Goal: Check status: Check status

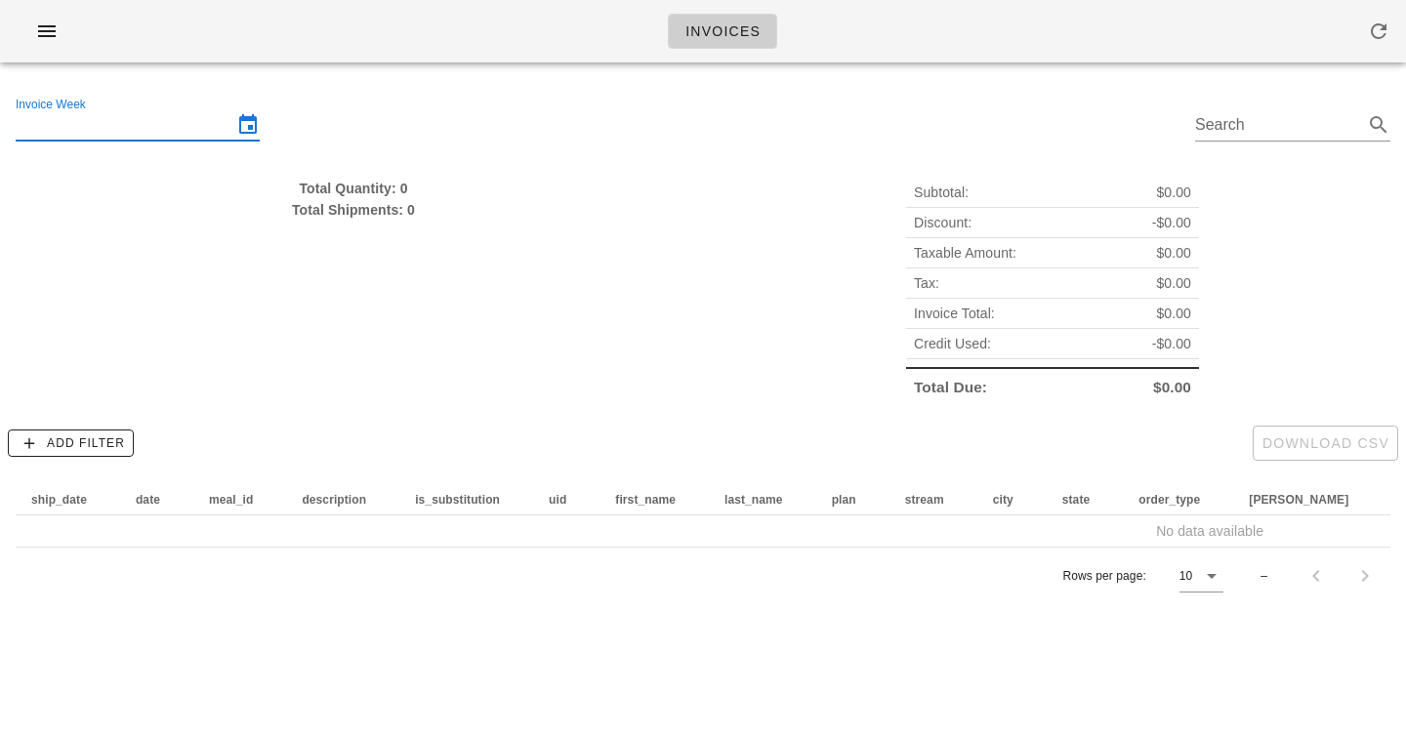
click at [187, 112] on input "Invoice Week" at bounding box center [124, 124] width 217 height 31
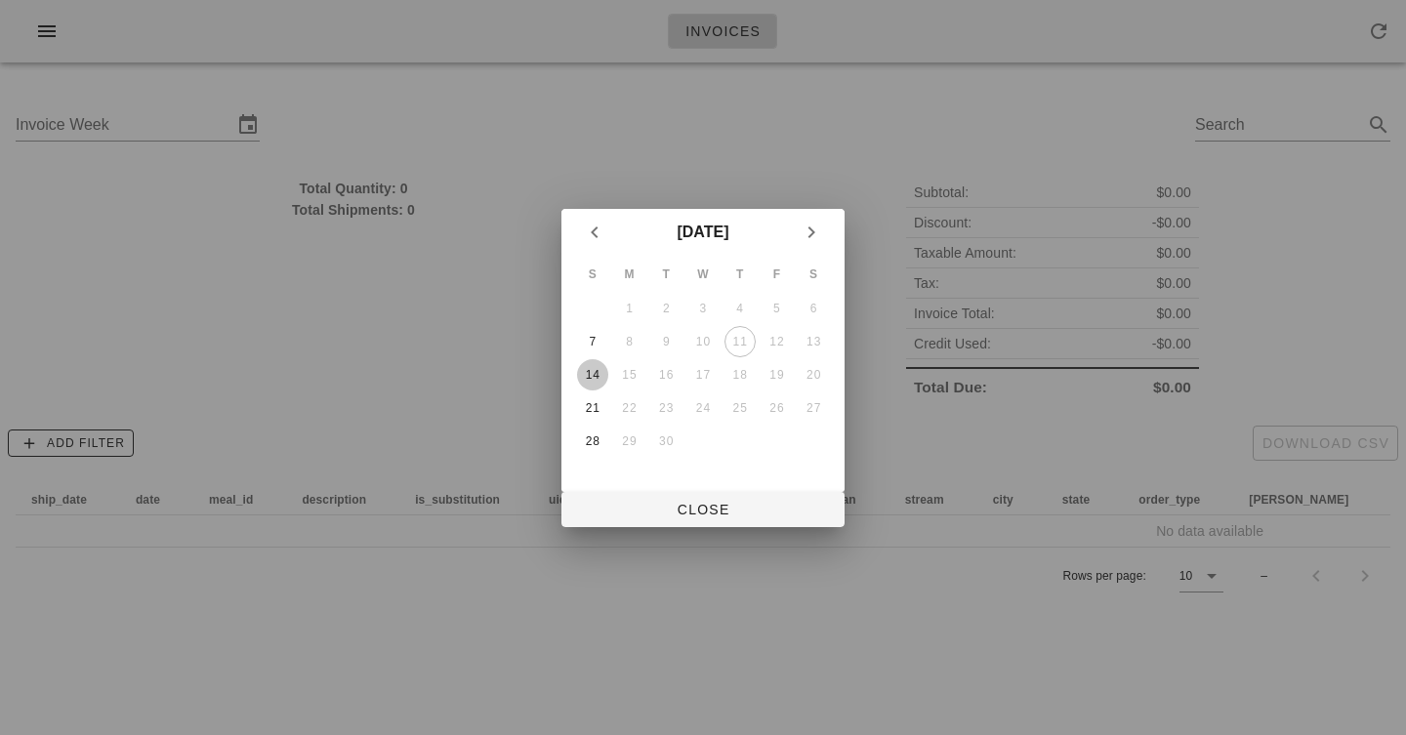
click at [596, 369] on div "14" at bounding box center [592, 375] width 31 height 14
click at [687, 508] on span "Close" at bounding box center [703, 510] width 252 height 16
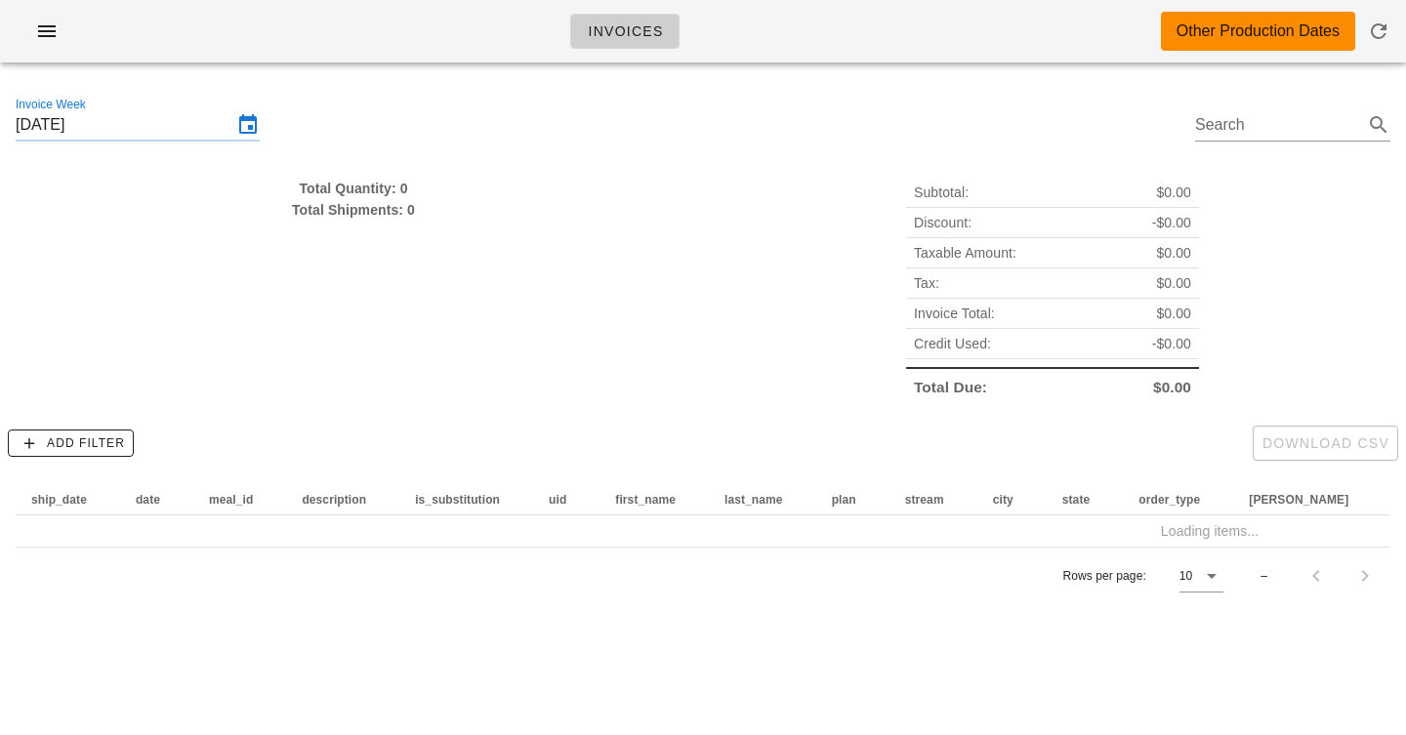
click at [957, 20] on div "Invoices Other Production Dates" at bounding box center [703, 31] width 1406 height 62
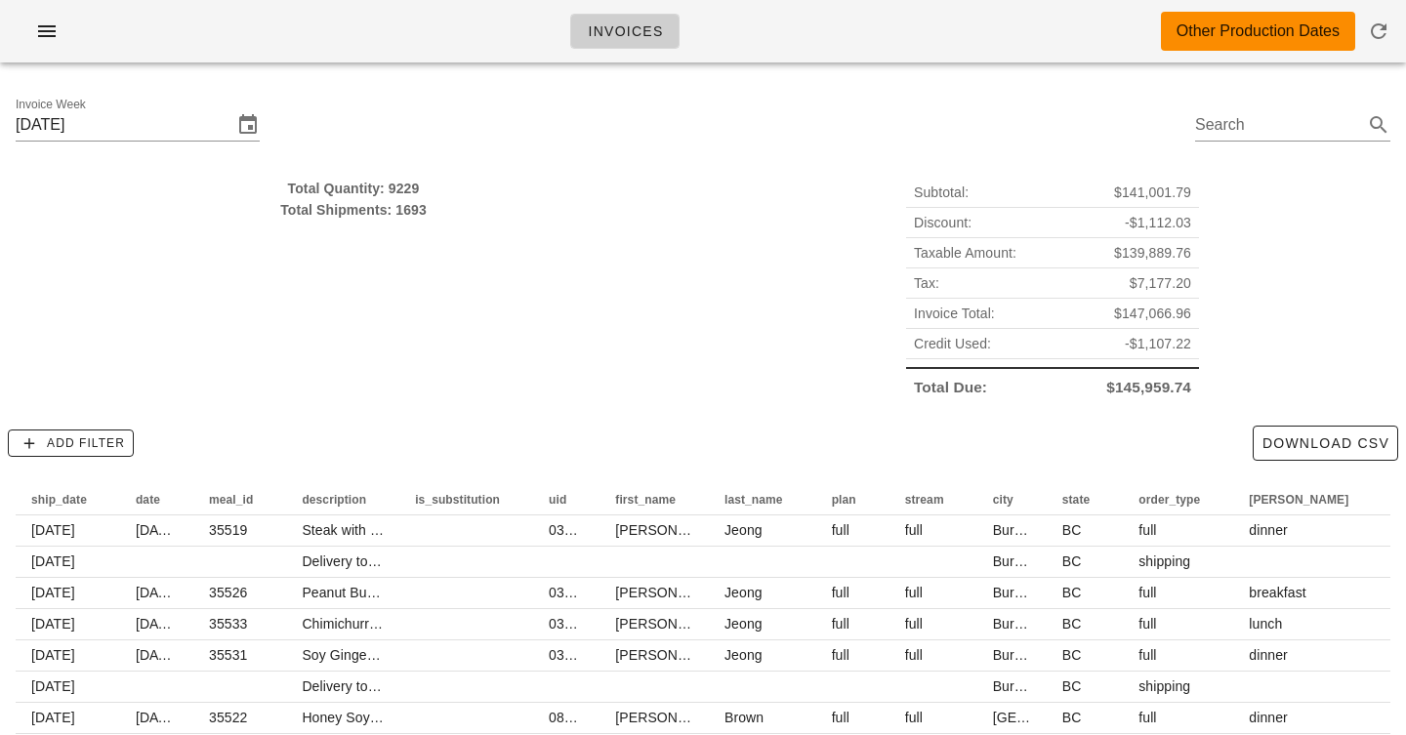
click at [961, 49] on div "Invoices Other Production Dates" at bounding box center [703, 31] width 1406 height 62
click at [1122, 254] on span "$139,889.76" at bounding box center [1152, 252] width 77 height 21
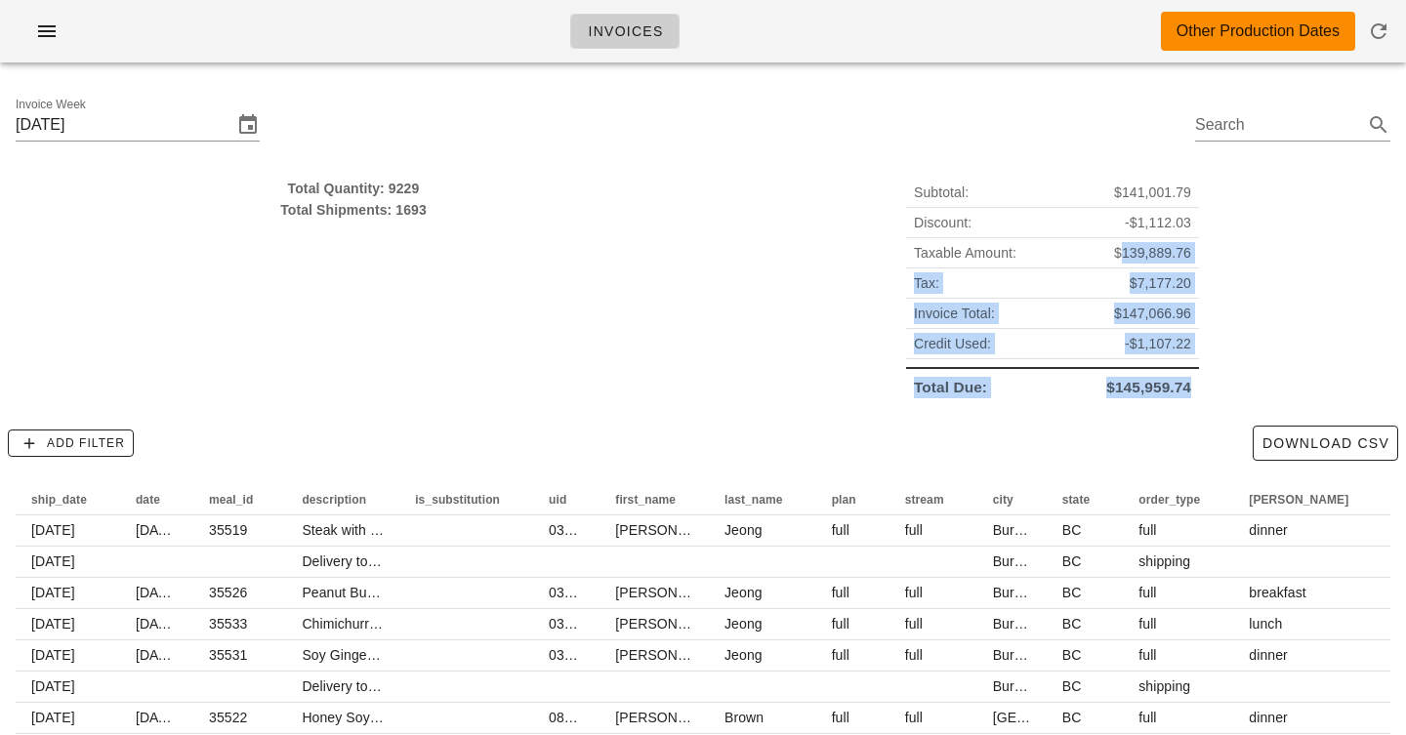
drag, startPoint x: 1122, startPoint y: 254, endPoint x: 1144, endPoint y: 392, distance: 140.4
click at [1144, 392] on div "Subtotal: $141,001.79 Discount: -$1,112.03 Taxable Amount: $139,889.76 Tax: $7,…" at bounding box center [1052, 290] width 293 height 225
click at [1144, 392] on span "$145,959.74" at bounding box center [1148, 387] width 85 height 21
drag, startPoint x: 1144, startPoint y: 392, endPoint x: 1142, endPoint y: 196, distance: 196.2
click at [1142, 196] on div "Subtotal: $141,001.79 Discount: -$1,112.03 Taxable Amount: $139,889.76 Tax: $7,…" at bounding box center [1052, 290] width 293 height 225
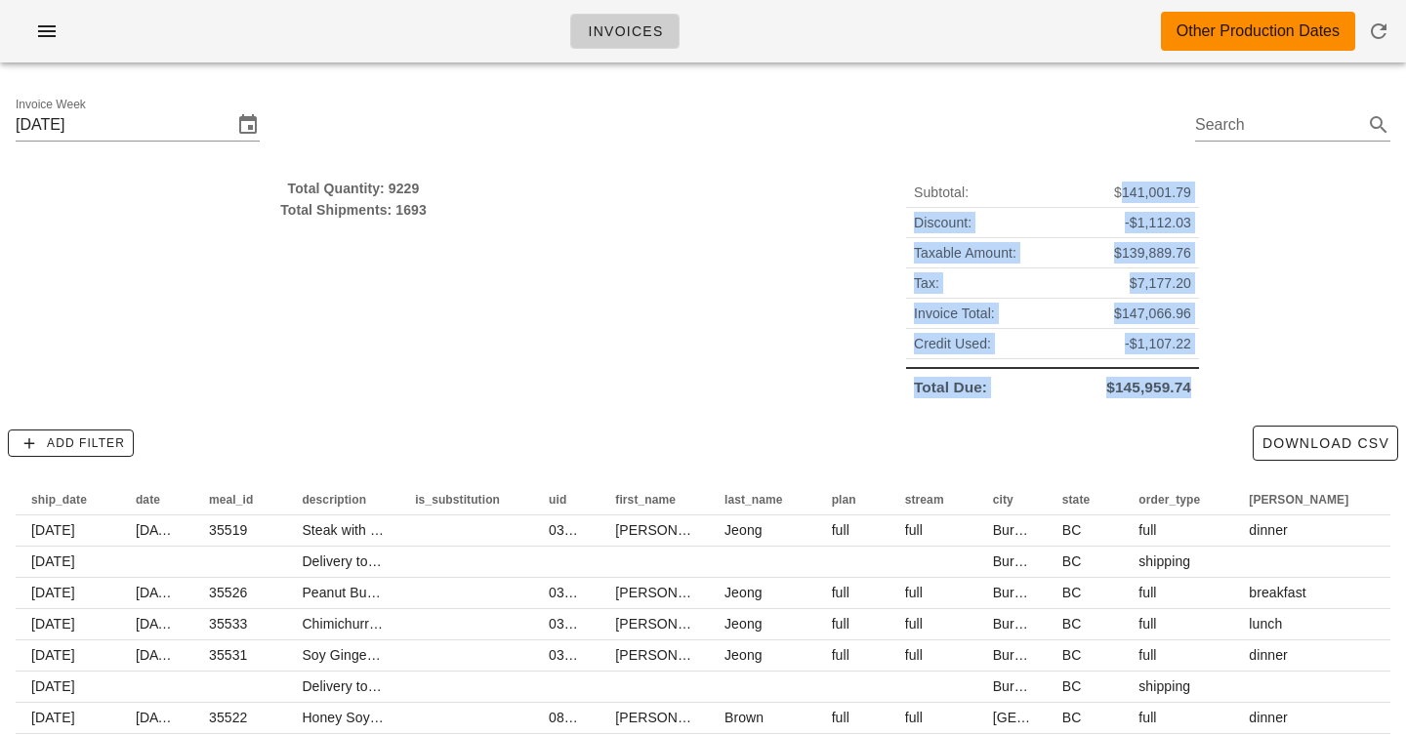
click at [1141, 196] on span "$141,001.79" at bounding box center [1152, 192] width 77 height 21
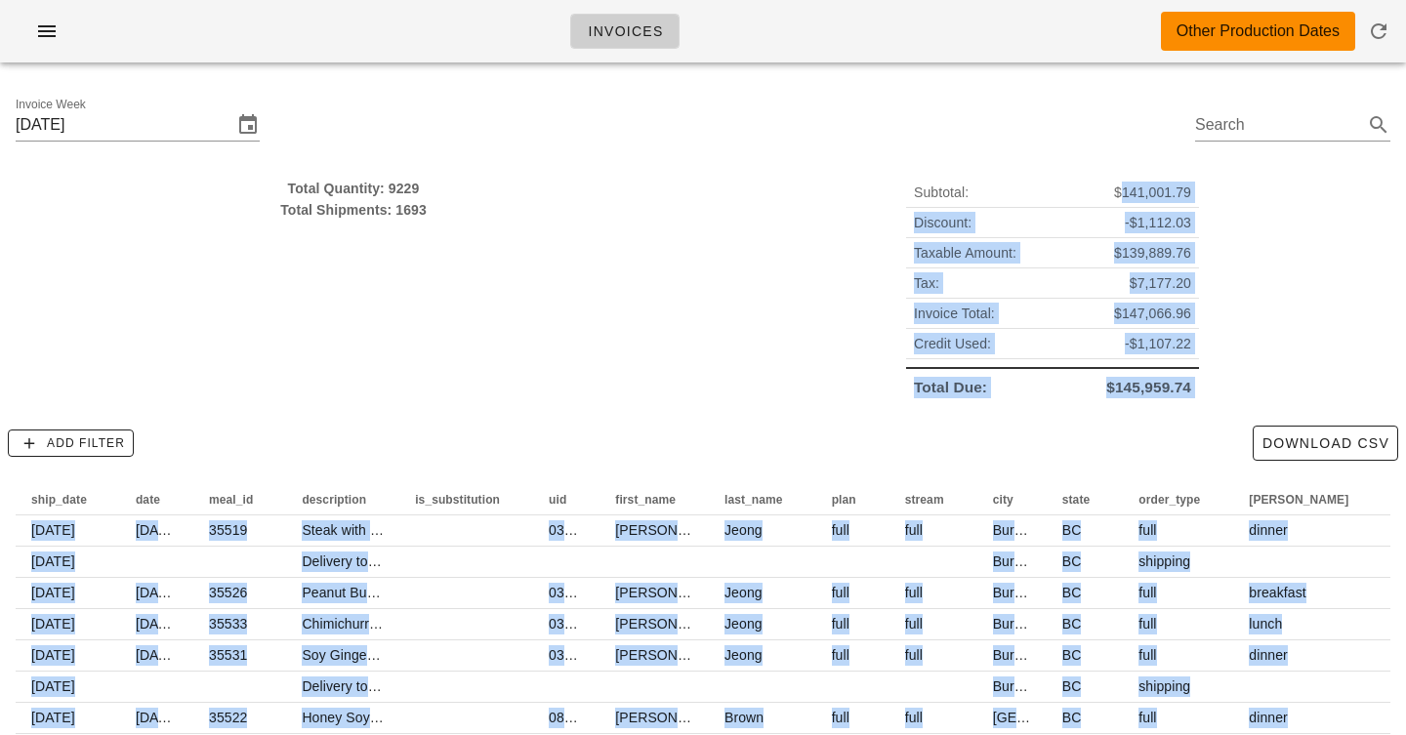
drag, startPoint x: 1141, startPoint y: 196, endPoint x: 1182, endPoint y: 477, distance: 284.1
click at [1182, 477] on div "Invoice Week Sunday September 14 Search Total Quantity: 9229 Total Shipments: 1…" at bounding box center [703, 489] width 1406 height 823
click at [1172, 344] on span "-$1,107.22" at bounding box center [1158, 343] width 66 height 21
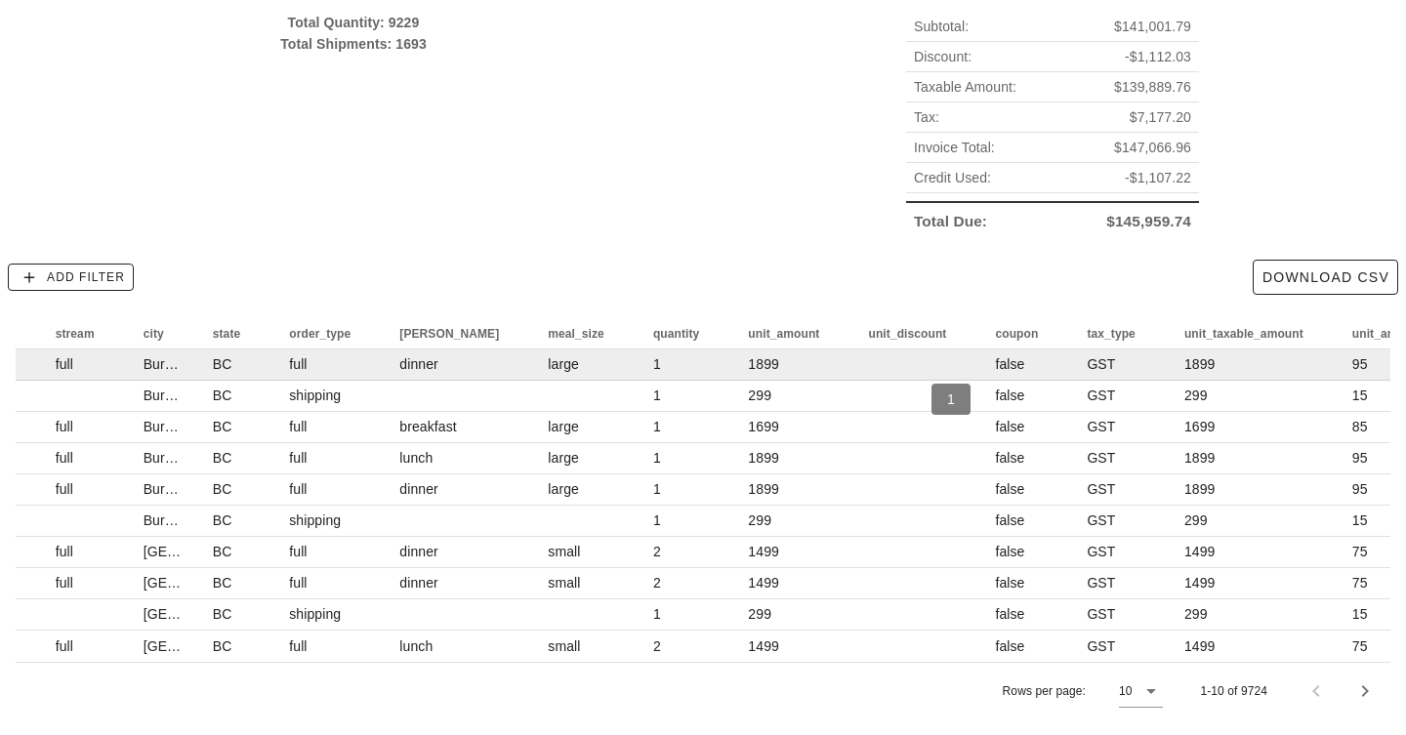
scroll to position [0, 905]
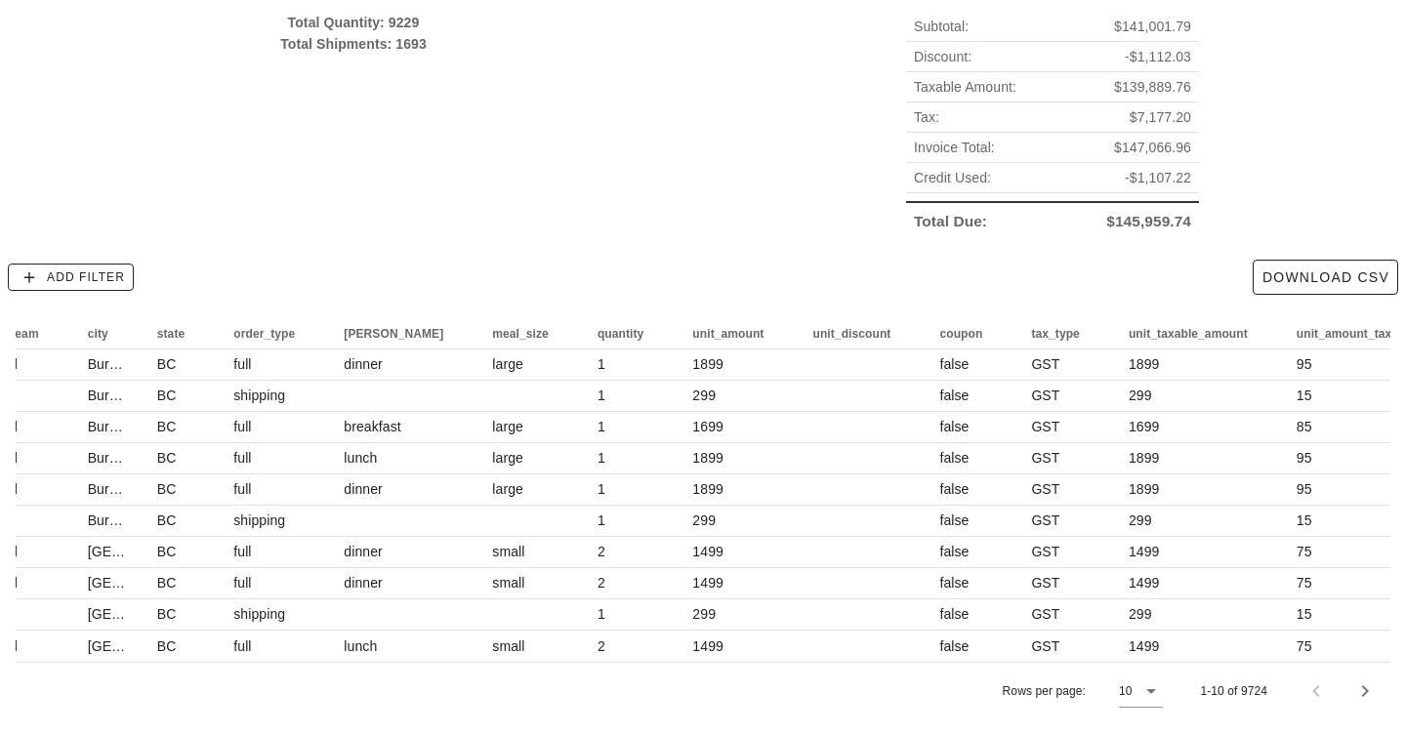
click at [764, 206] on div "Subtotal: $141,001.79 Discount: -$1,112.03 Taxable Amount: $139,889.76 Tax: $7,…" at bounding box center [1052, 124] width 699 height 248
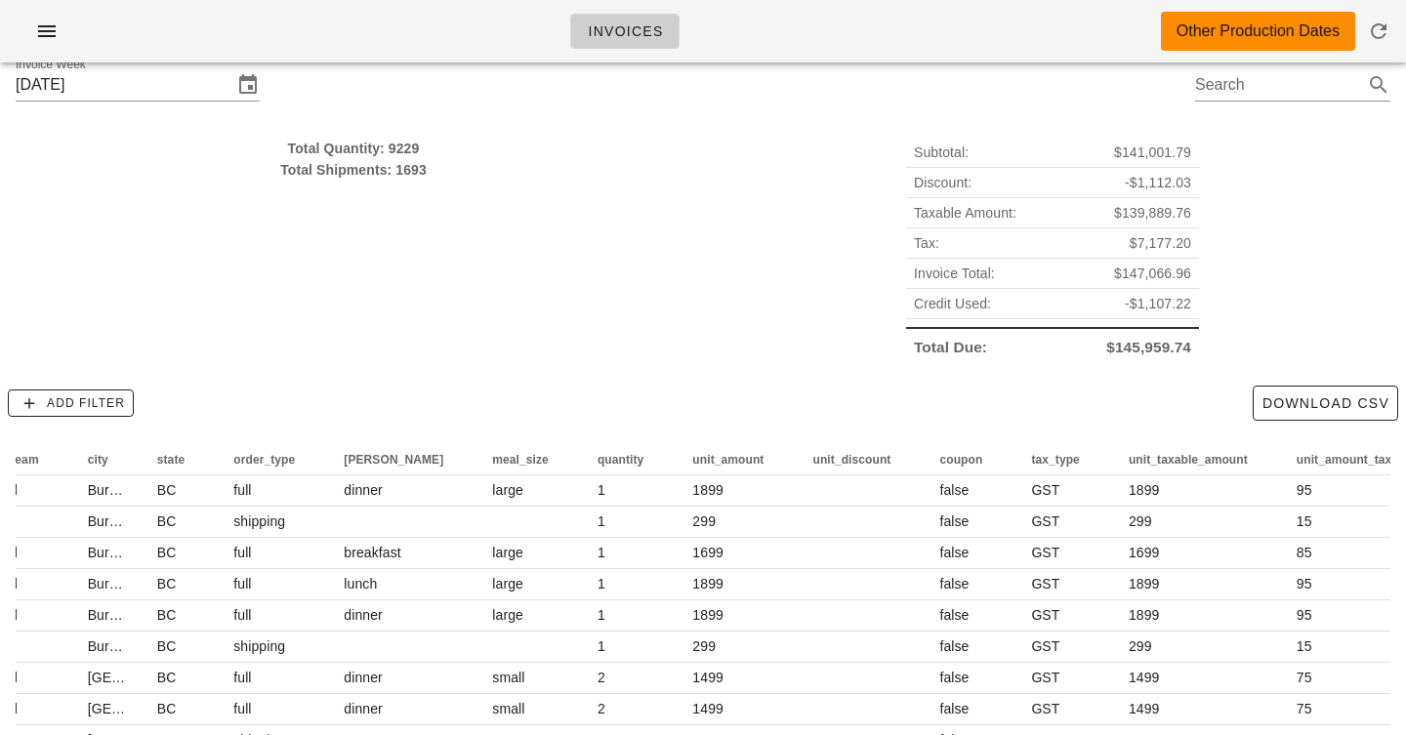
scroll to position [0, 0]
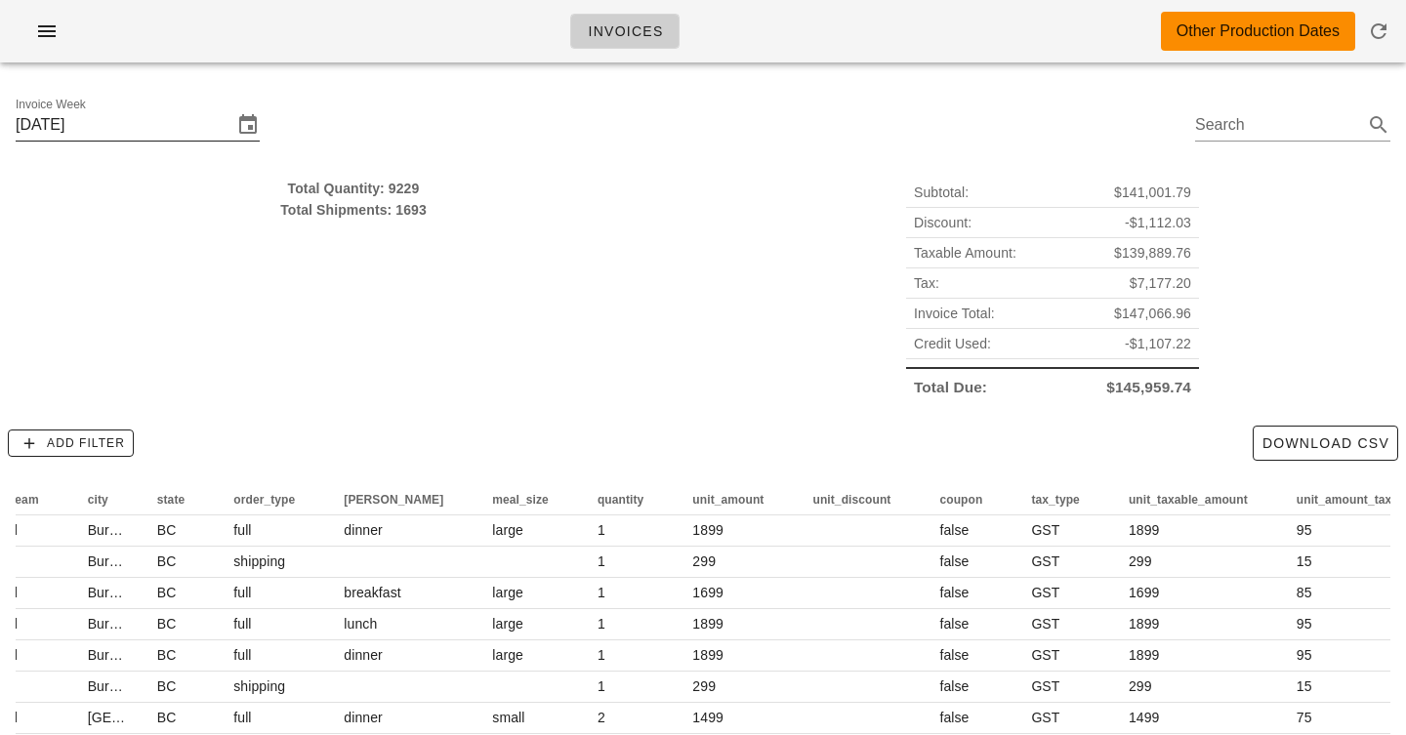
click at [204, 137] on input "Sunday September 14" at bounding box center [124, 124] width 217 height 31
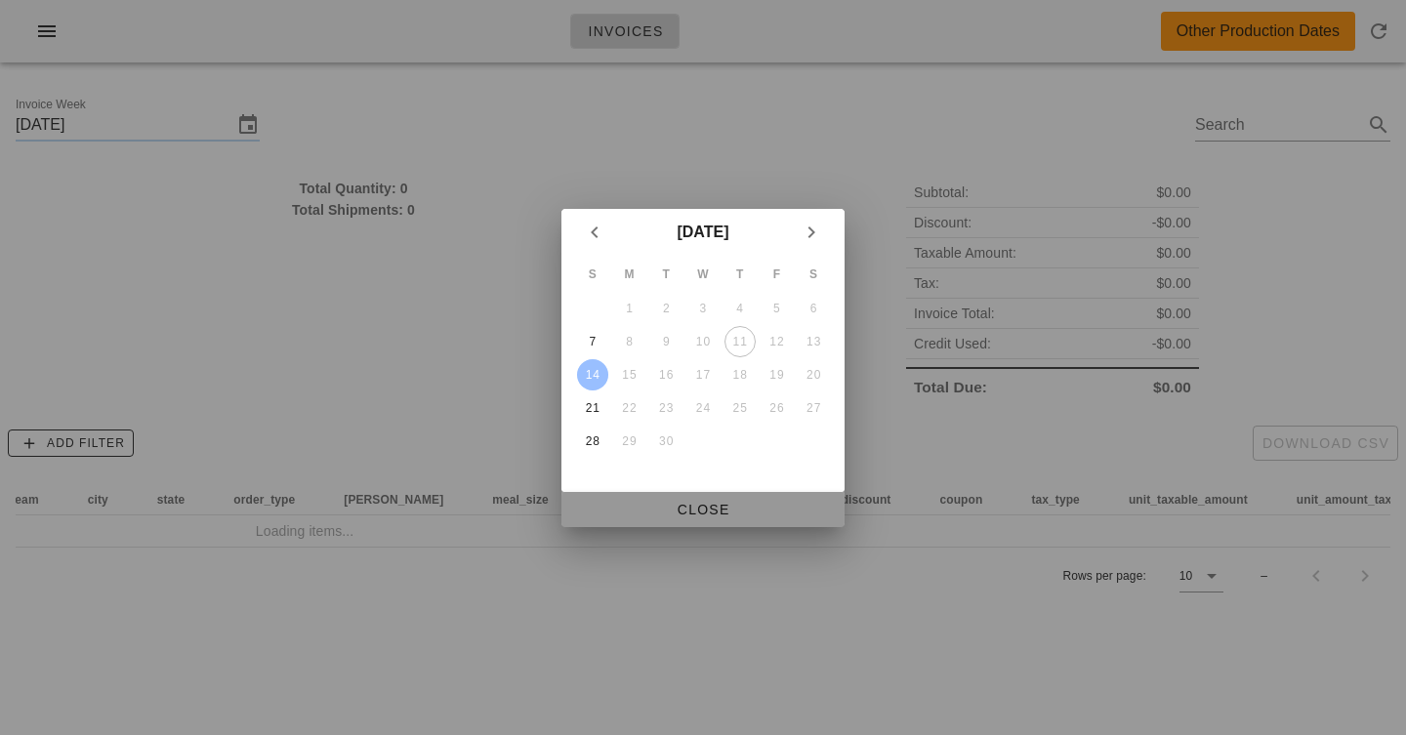
click at [733, 513] on span "Close" at bounding box center [703, 510] width 252 height 16
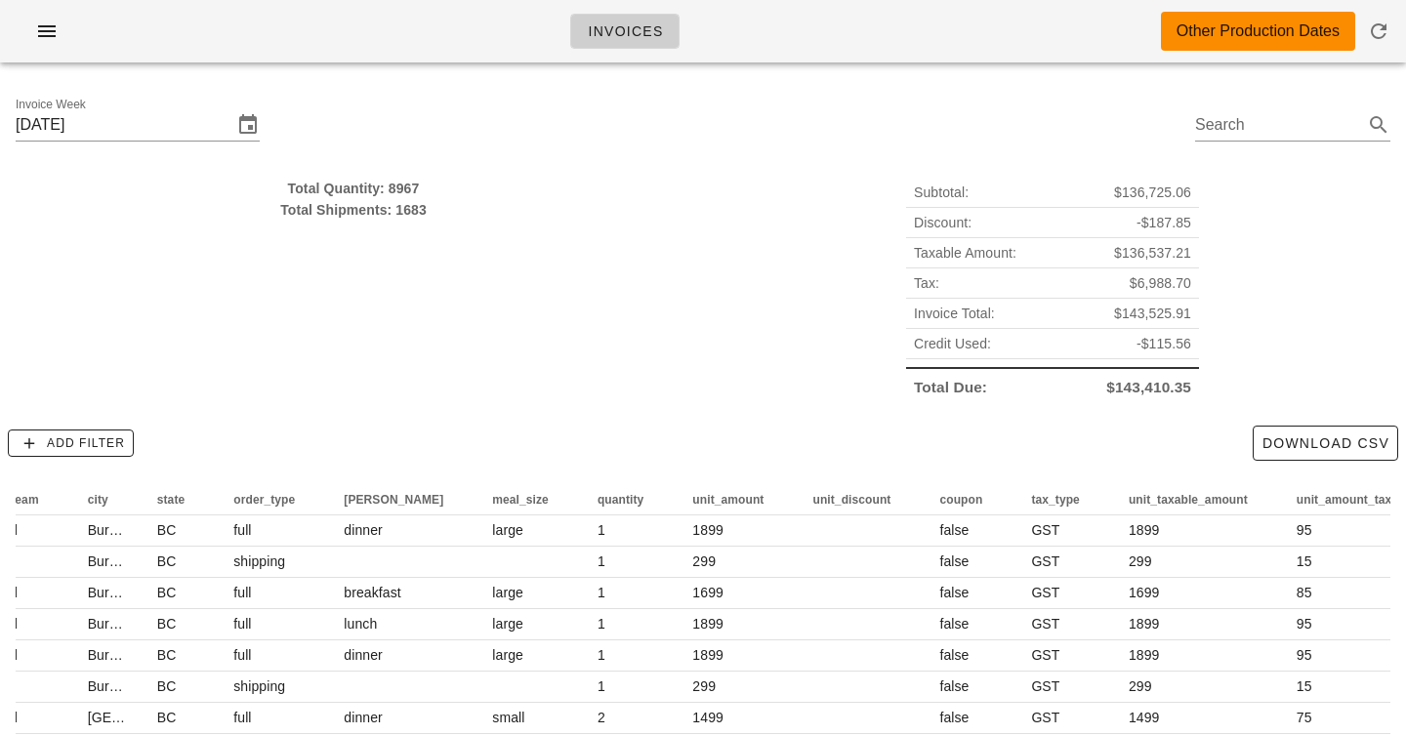
type input "Sunday September 21"
drag, startPoint x: 505, startPoint y: 122, endPoint x: 545, endPoint y: 262, distance: 145.2
click at [545, 263] on div "Invoice Week Sunday September 21 Search Total Quantity: 8967 Total Shipments: 1…" at bounding box center [703, 489] width 1406 height 823
click at [545, 262] on div "Total Quantity: 8967 Total Shipments: 1683" at bounding box center [353, 290] width 699 height 248
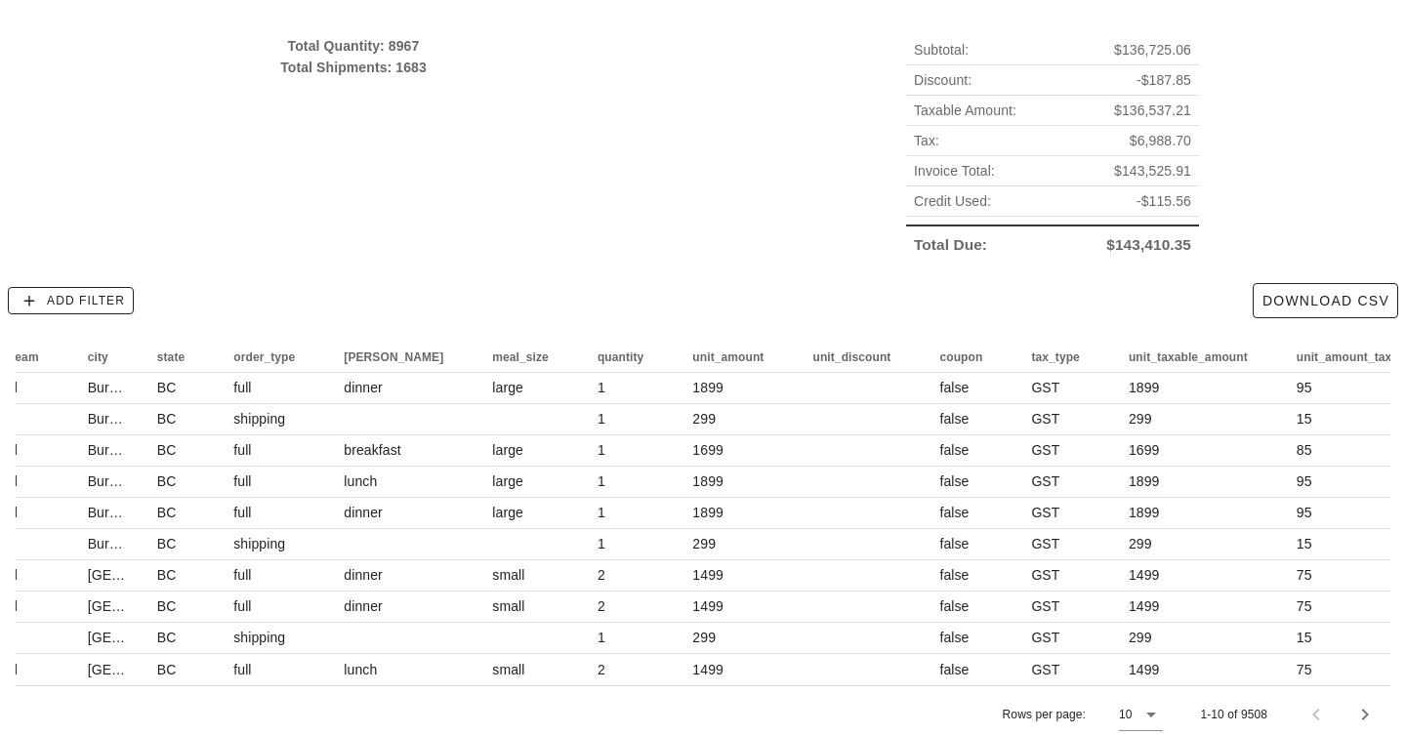
scroll to position [166, 0]
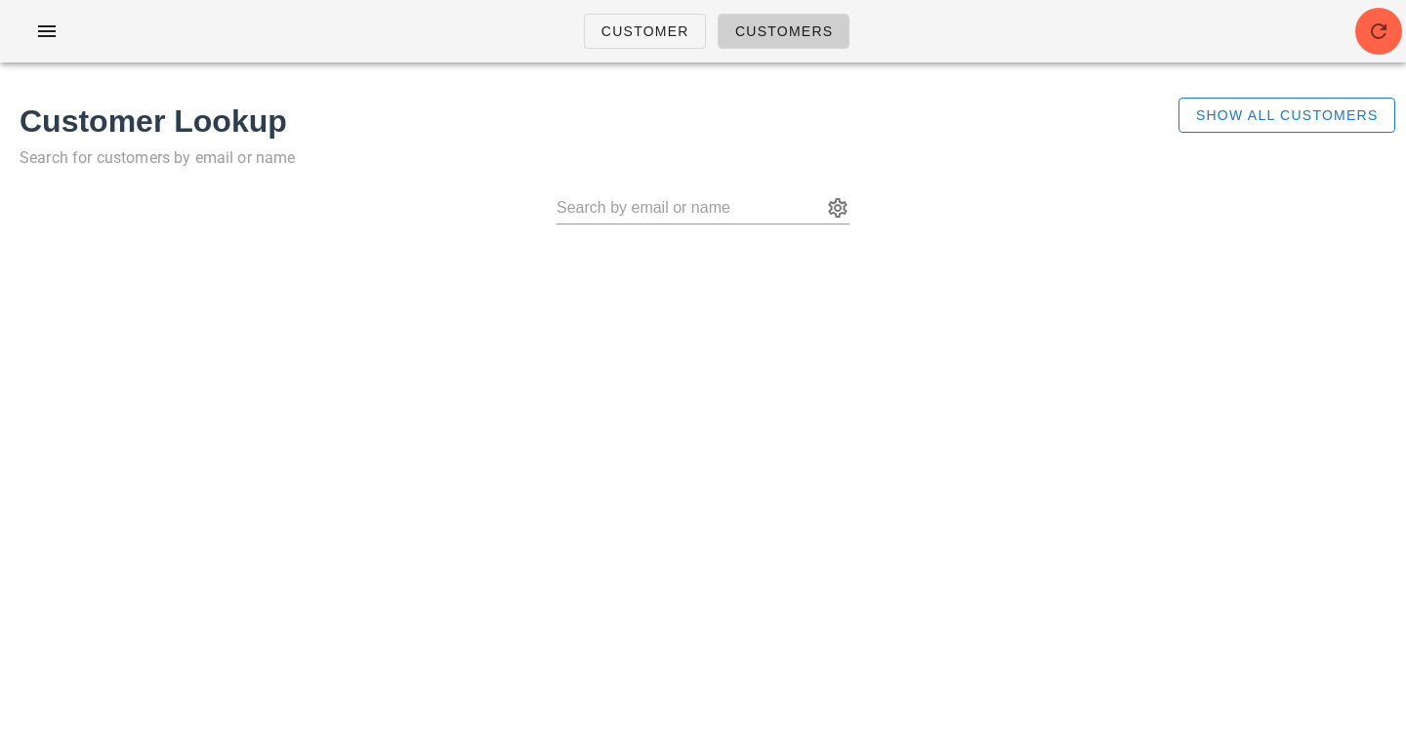
click at [668, 163] on p "Search for customers by email or name" at bounding box center [587, 157] width 1135 height 27
click at [707, 207] on input "text" at bounding box center [689, 207] width 266 height 31
